Goal: Information Seeking & Learning: Learn about a topic

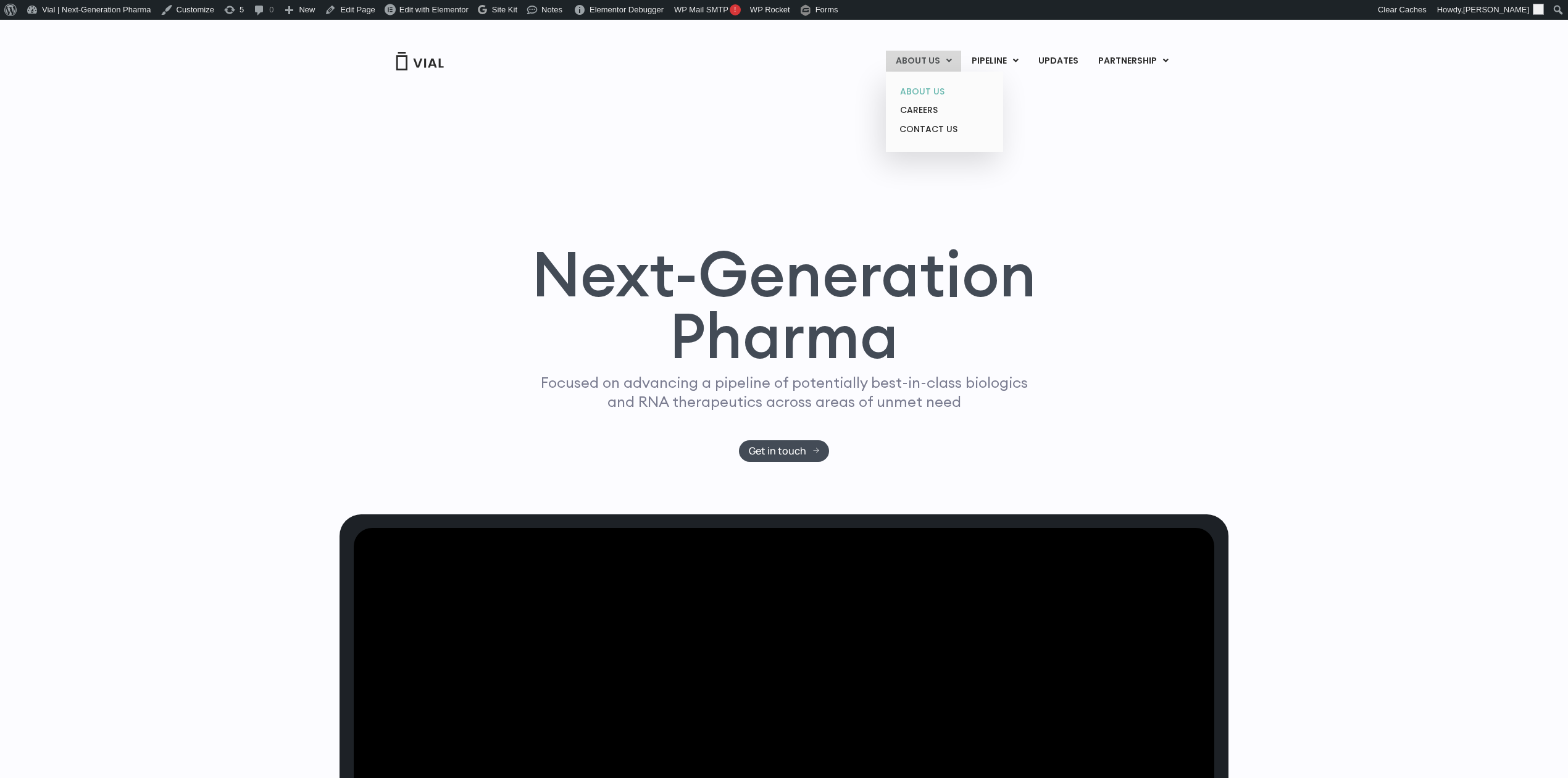
click at [924, 80] on ul "ABOUT US CAREERS CONTACT US" at bounding box center [944, 112] width 117 height 80
click at [924, 83] on link "ABOUT US" at bounding box center [944, 92] width 108 height 19
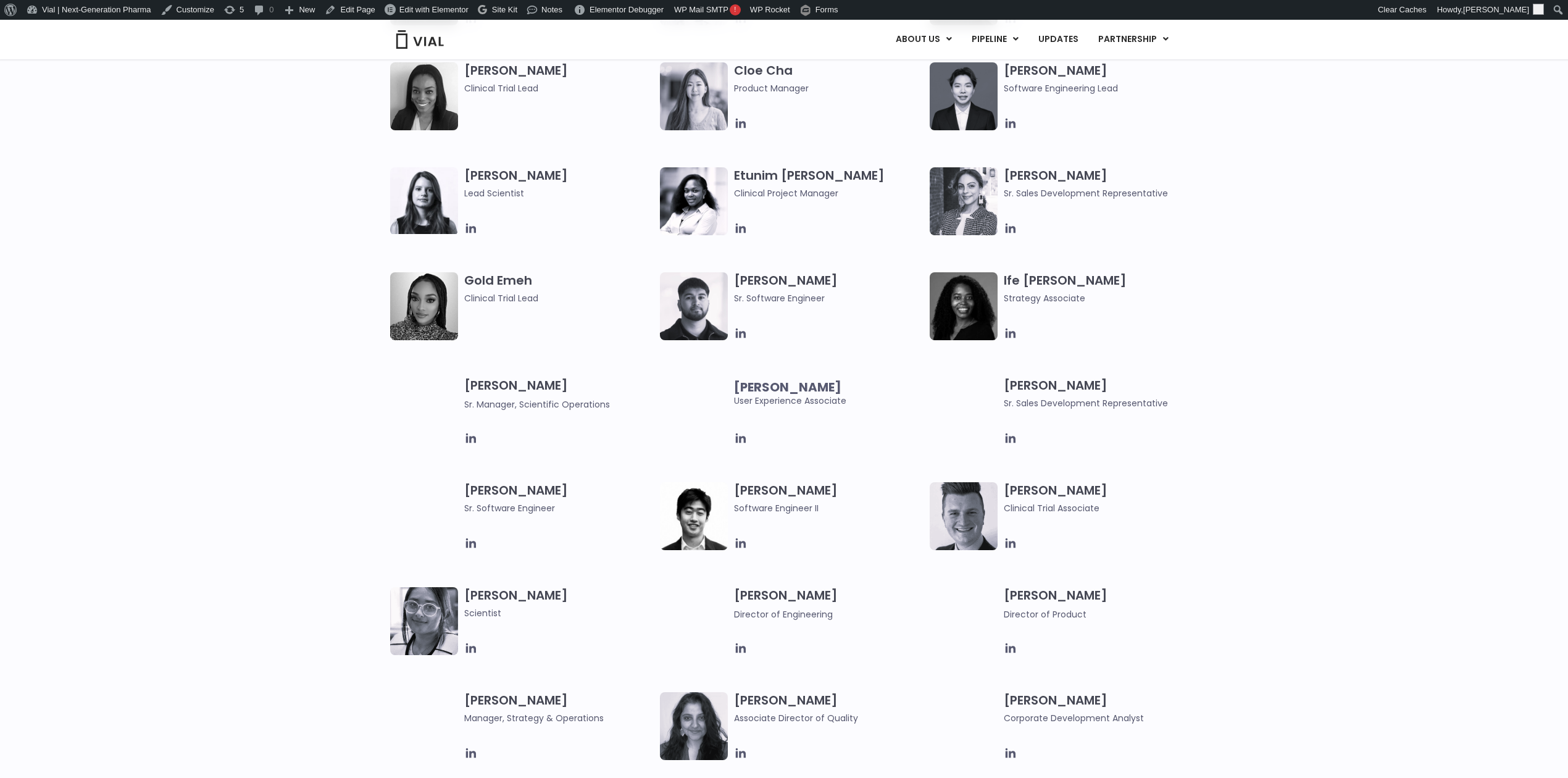
scroll to position [1646, 0]
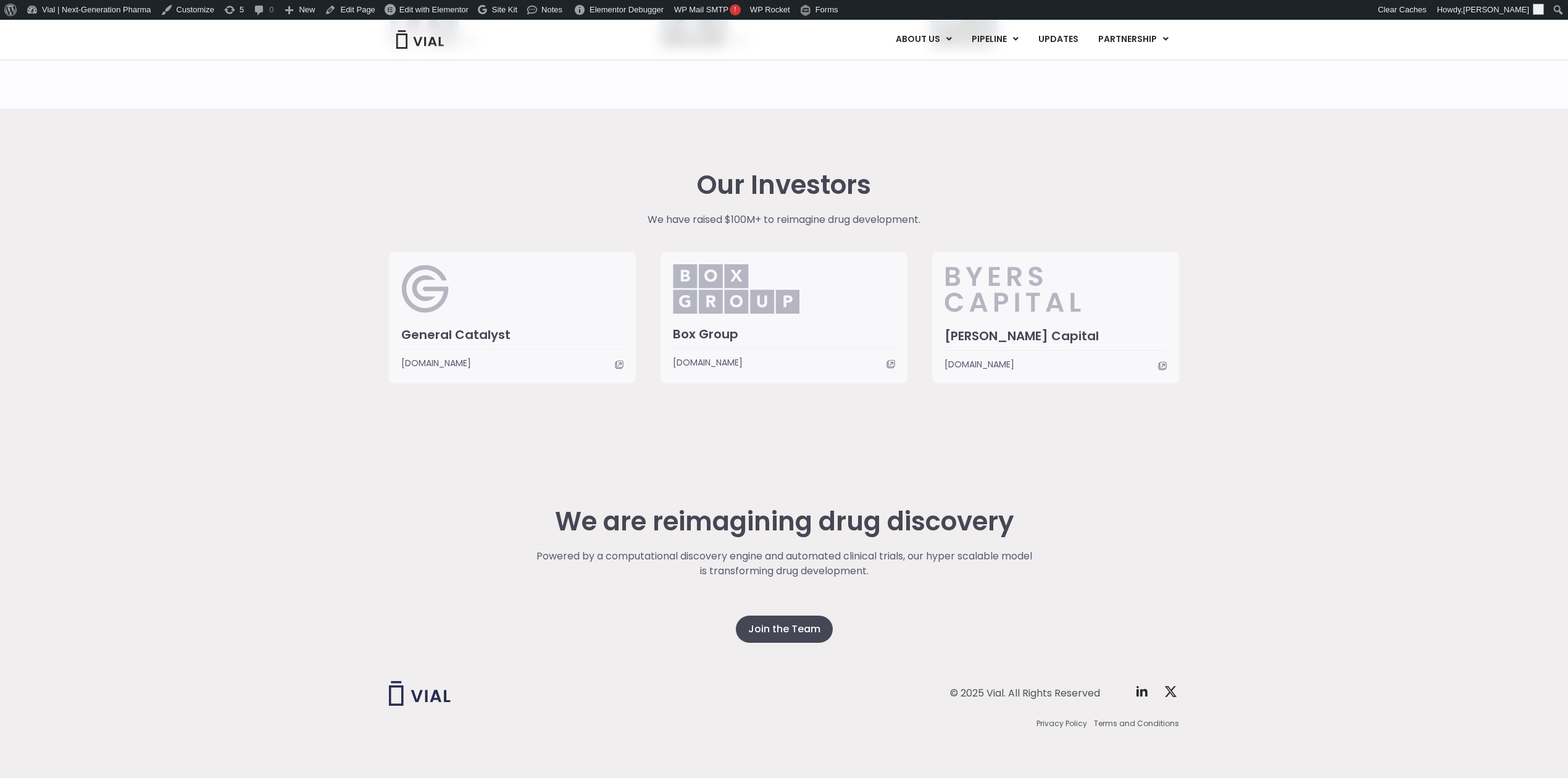
click at [1145, 216] on div "Our Investors We have raised $100M+ to reimagine drug development. General Cata…" at bounding box center [784, 277] width 809 height 213
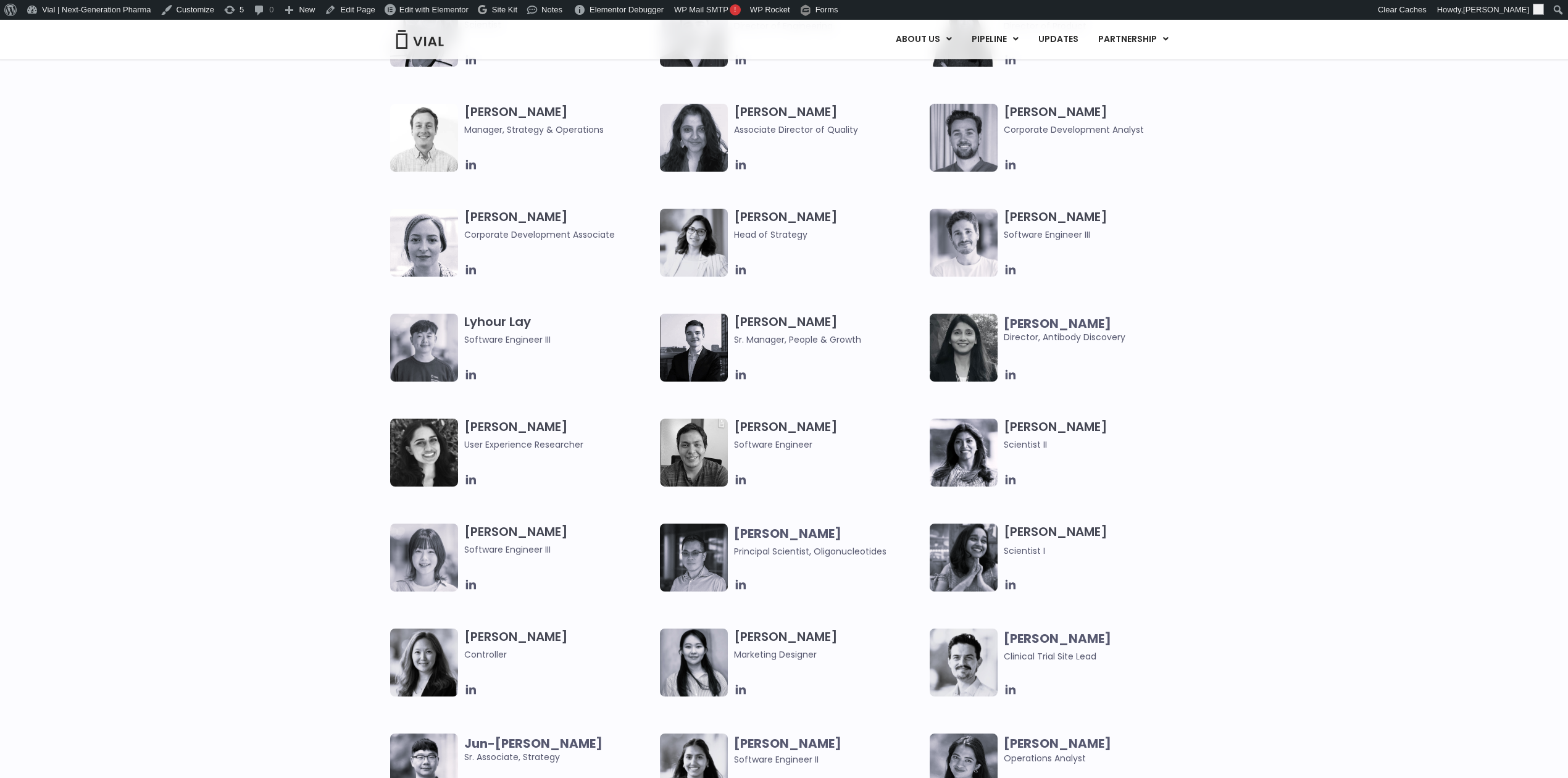
scroll to position [1658, 0]
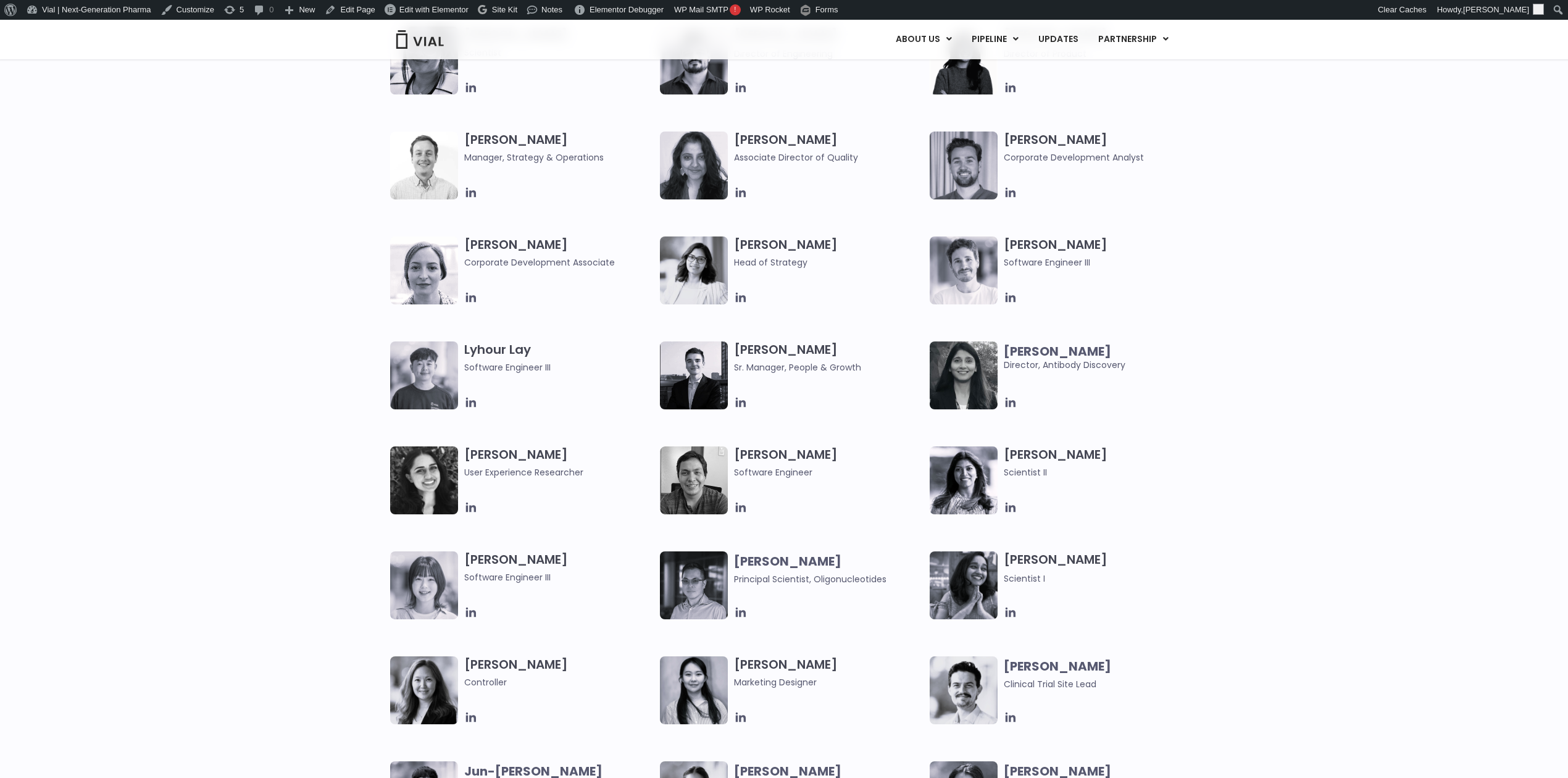
click at [1266, 195] on div "[PERSON_NAME] Lead Scientist Etunim [PERSON_NAME] Clinical Project Manager [PER…" at bounding box center [784, 26] width 1568 height 840
click at [404, 9] on span "Edit with Elementor" at bounding box center [434, 10] width 69 height 10
